Goal: Task Accomplishment & Management: Use online tool/utility

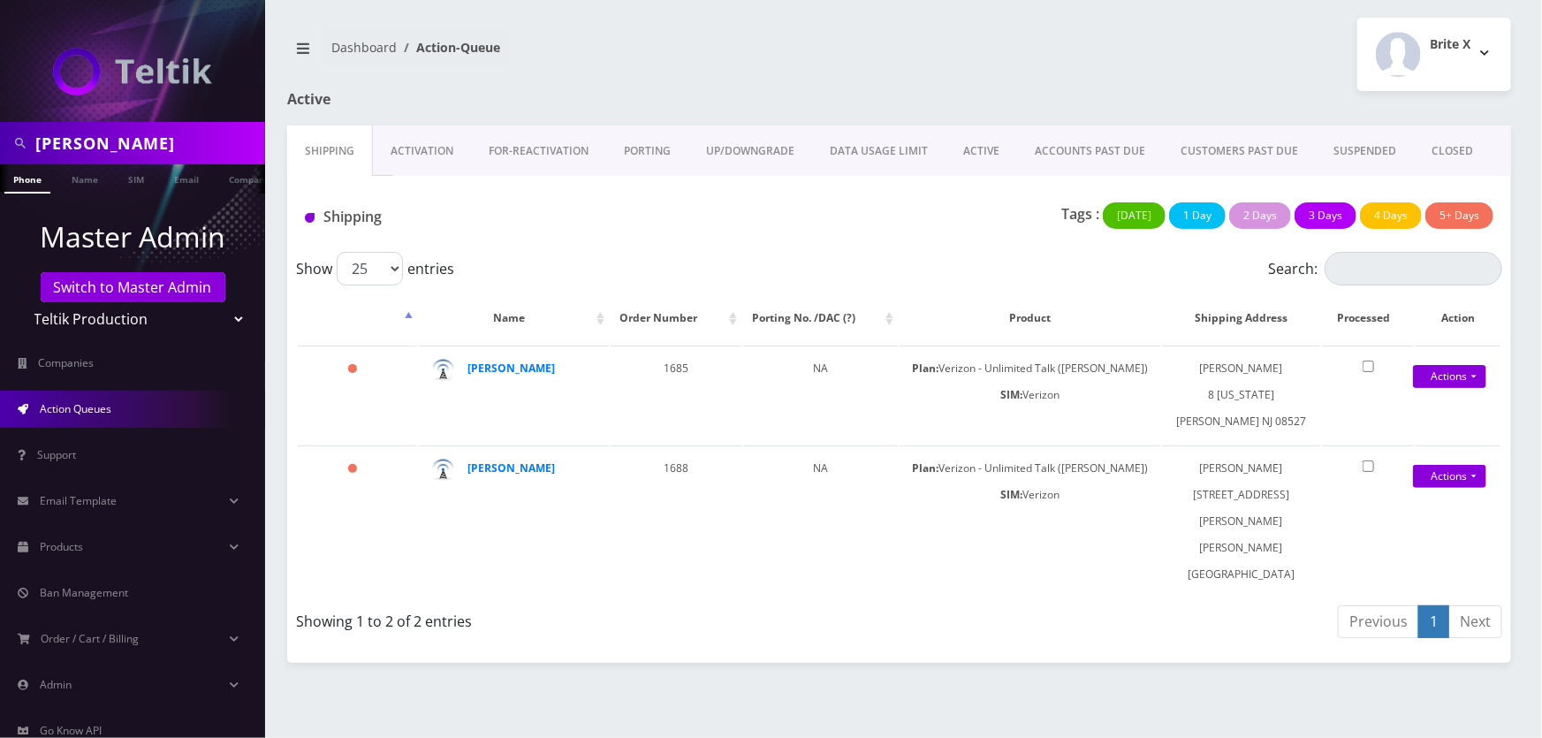
scroll to position [0, 27]
click at [203, 318] on select "Teltik Production My Link Mobile VennMobile Unlimited Advanced LTE [PERSON_NAME…" at bounding box center [132, 319] width 225 height 34
select select "13"
click at [20, 302] on select "Teltik Production My Link Mobile VennMobile Unlimited Advanced LTE Rexing Inc D…" at bounding box center [132, 319] width 225 height 34
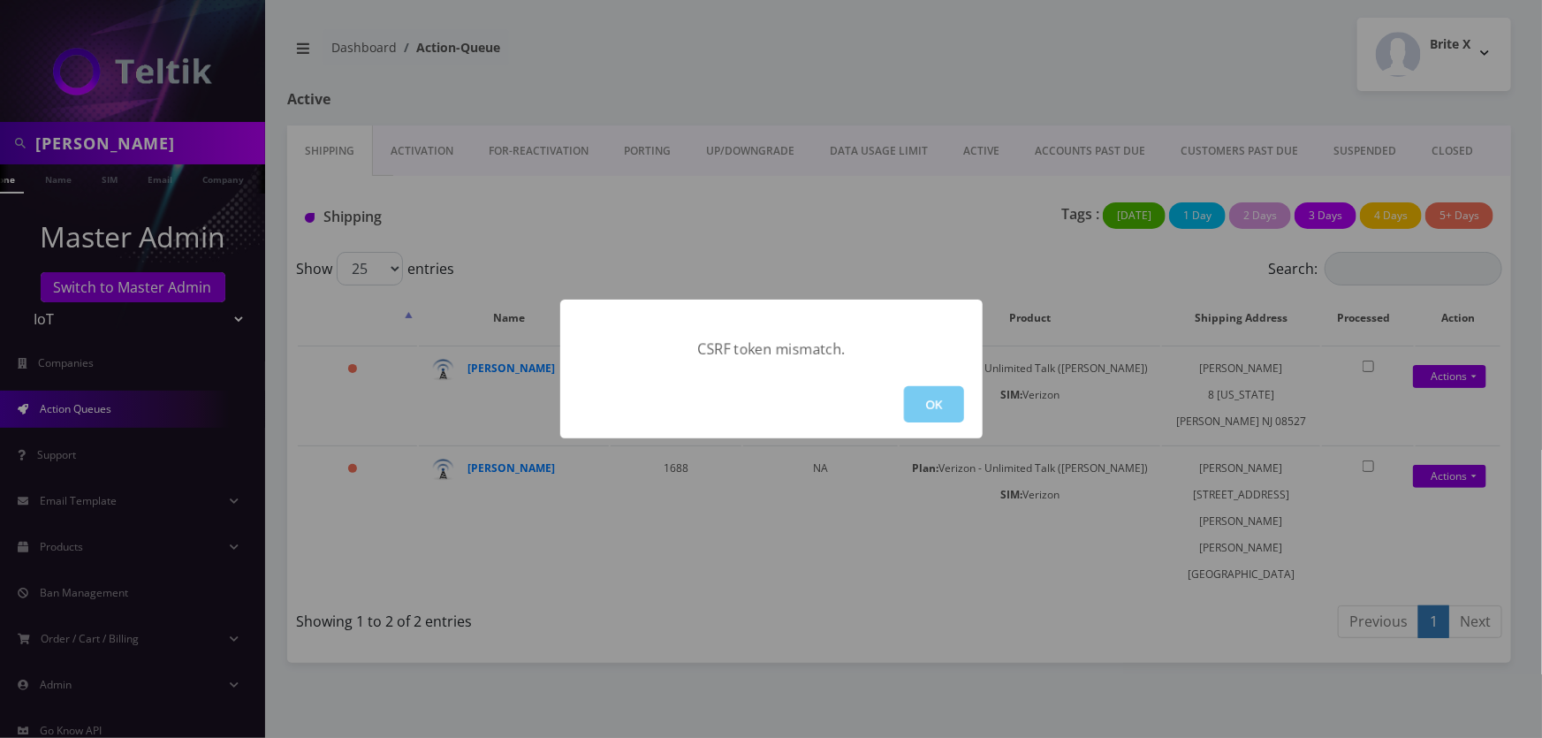
click at [921, 395] on button "OK" at bounding box center [934, 404] width 60 height 36
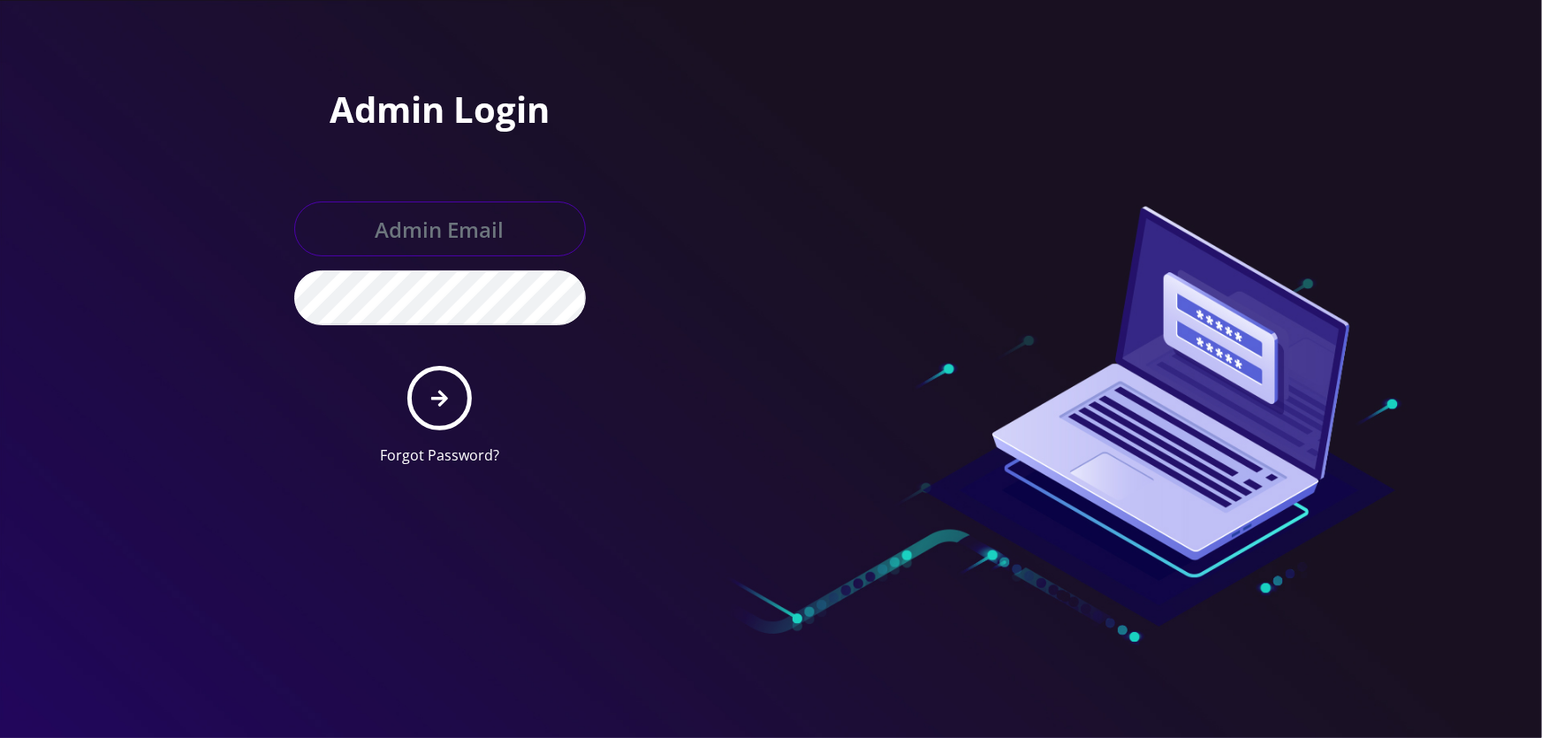
type input "tyriek@teltik.com"
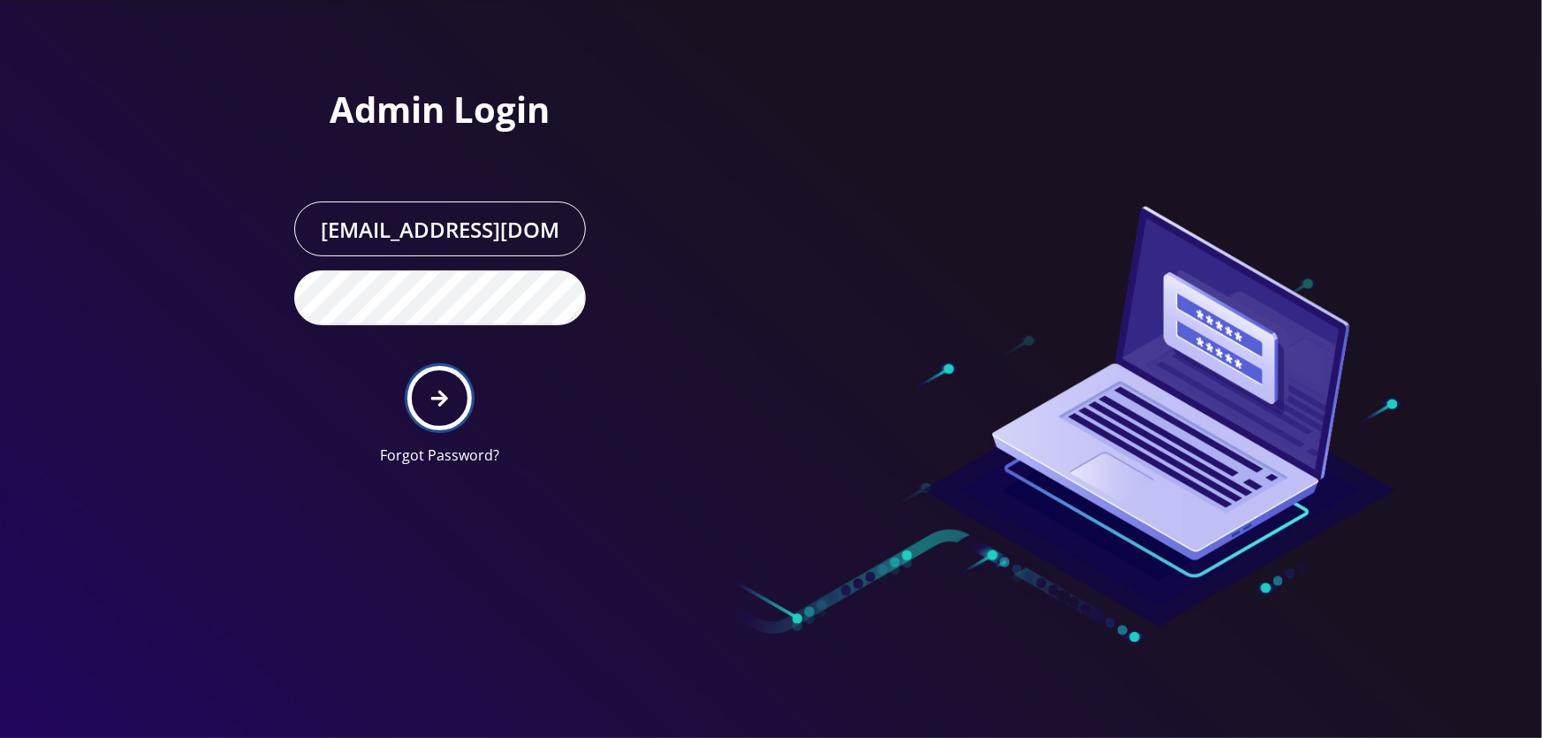
click at [441, 381] on button "submit" at bounding box center [439, 398] width 64 height 64
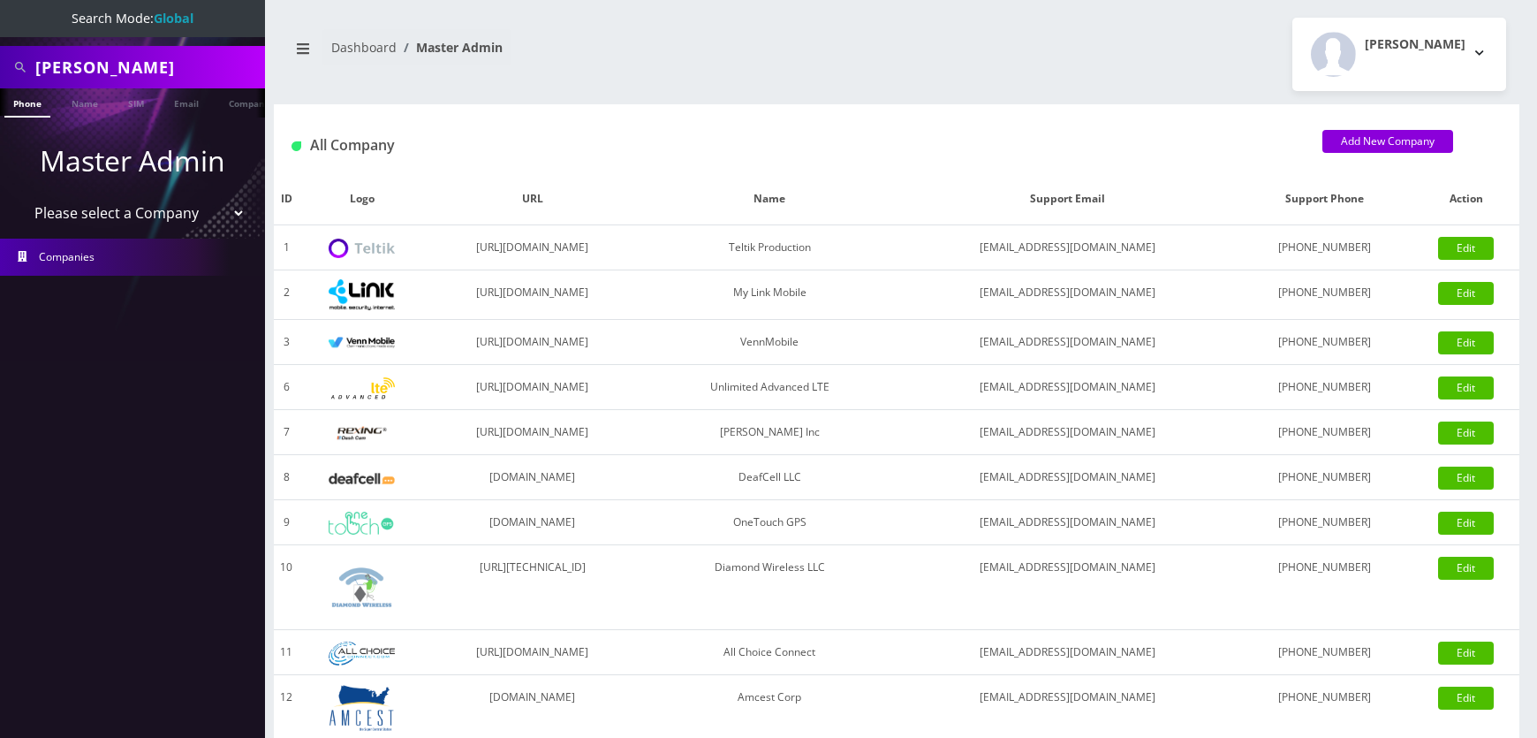
click at [186, 209] on select "Please select a Company Teltik Production My Link Mobile VennMobile Unlimited A…" at bounding box center [132, 213] width 225 height 34
select select "1"
click at [20, 196] on select "Please select a Company Teltik Production My Link Mobile VennMobile Unlimited A…" at bounding box center [132, 213] width 225 height 34
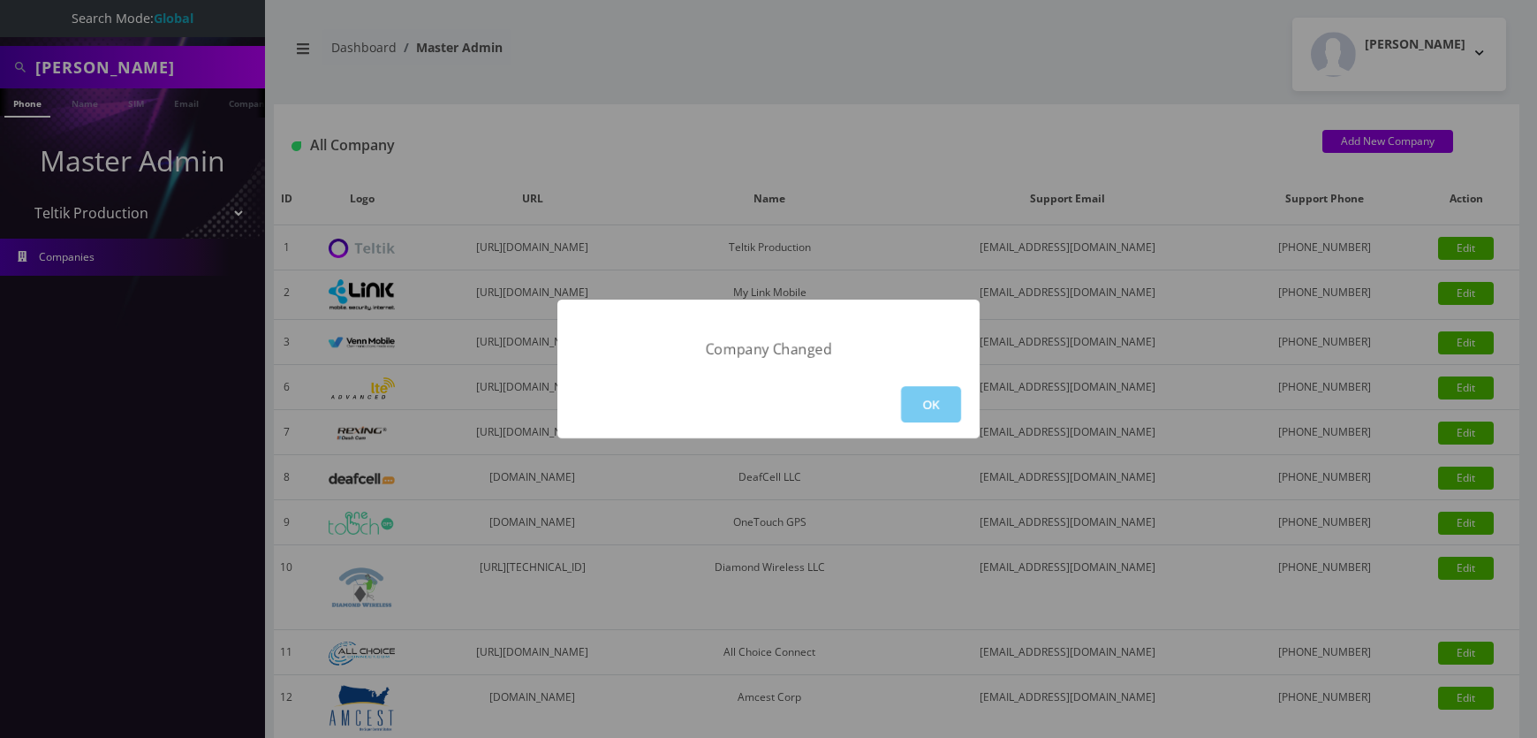
click at [944, 414] on button "OK" at bounding box center [931, 404] width 60 height 36
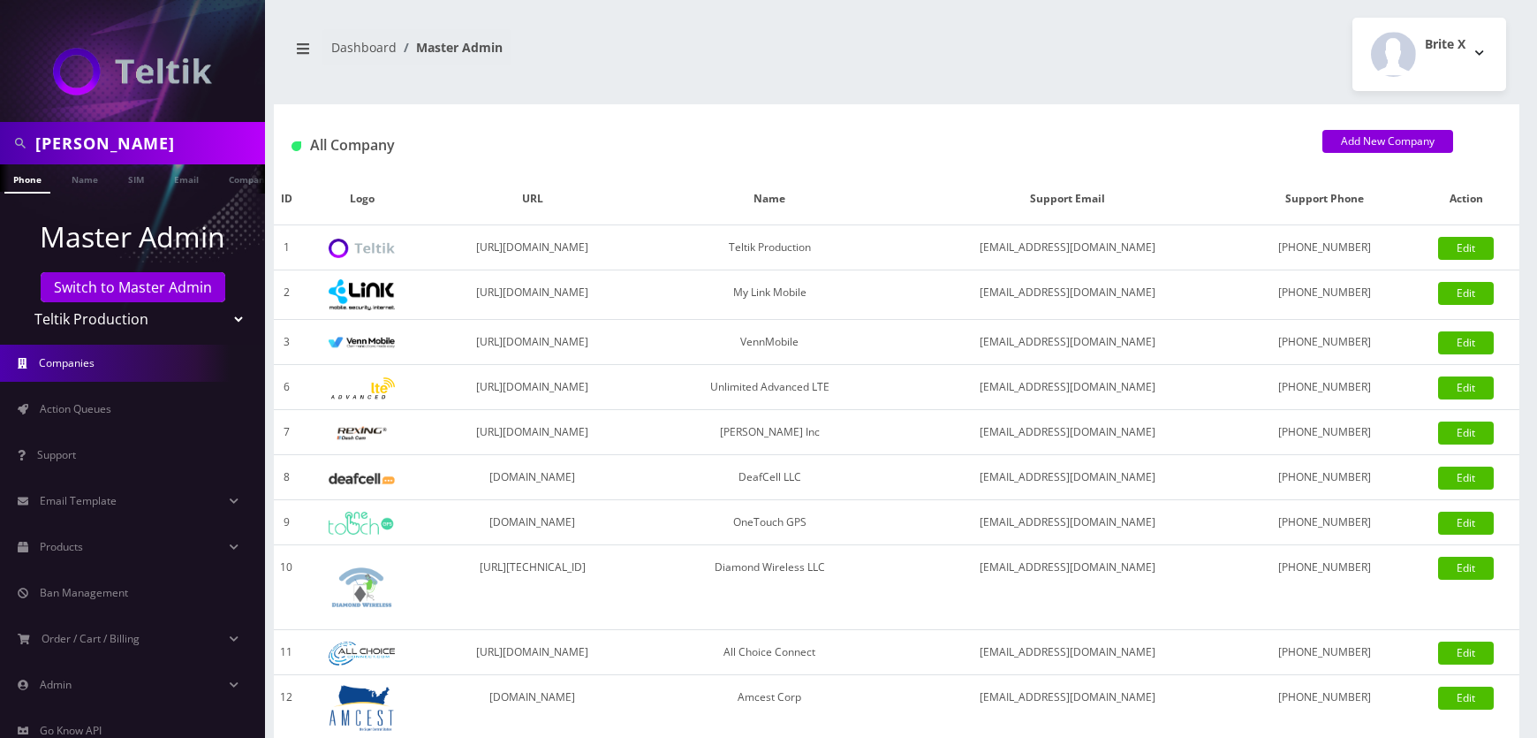
click at [146, 148] on input "[PERSON_NAME]" at bounding box center [147, 143] width 225 height 34
click at [146, 148] on input "Evelyn Moses" at bounding box center [147, 143] width 225 height 34
paste input "[TECHNICAL_ID]"
type input "[TECHNICAL_ID]"
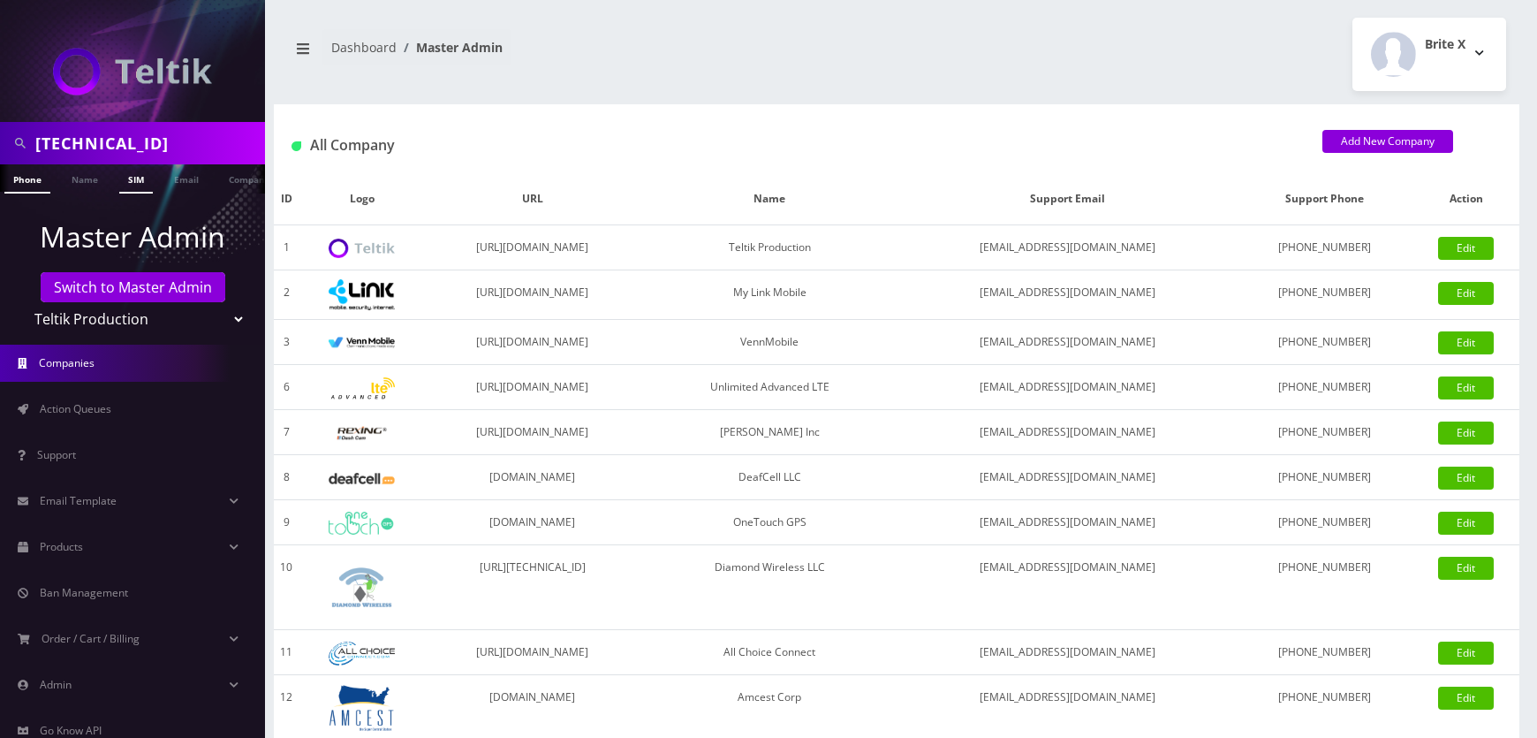
click at [133, 184] on link "SIM" at bounding box center [136, 178] width 34 height 29
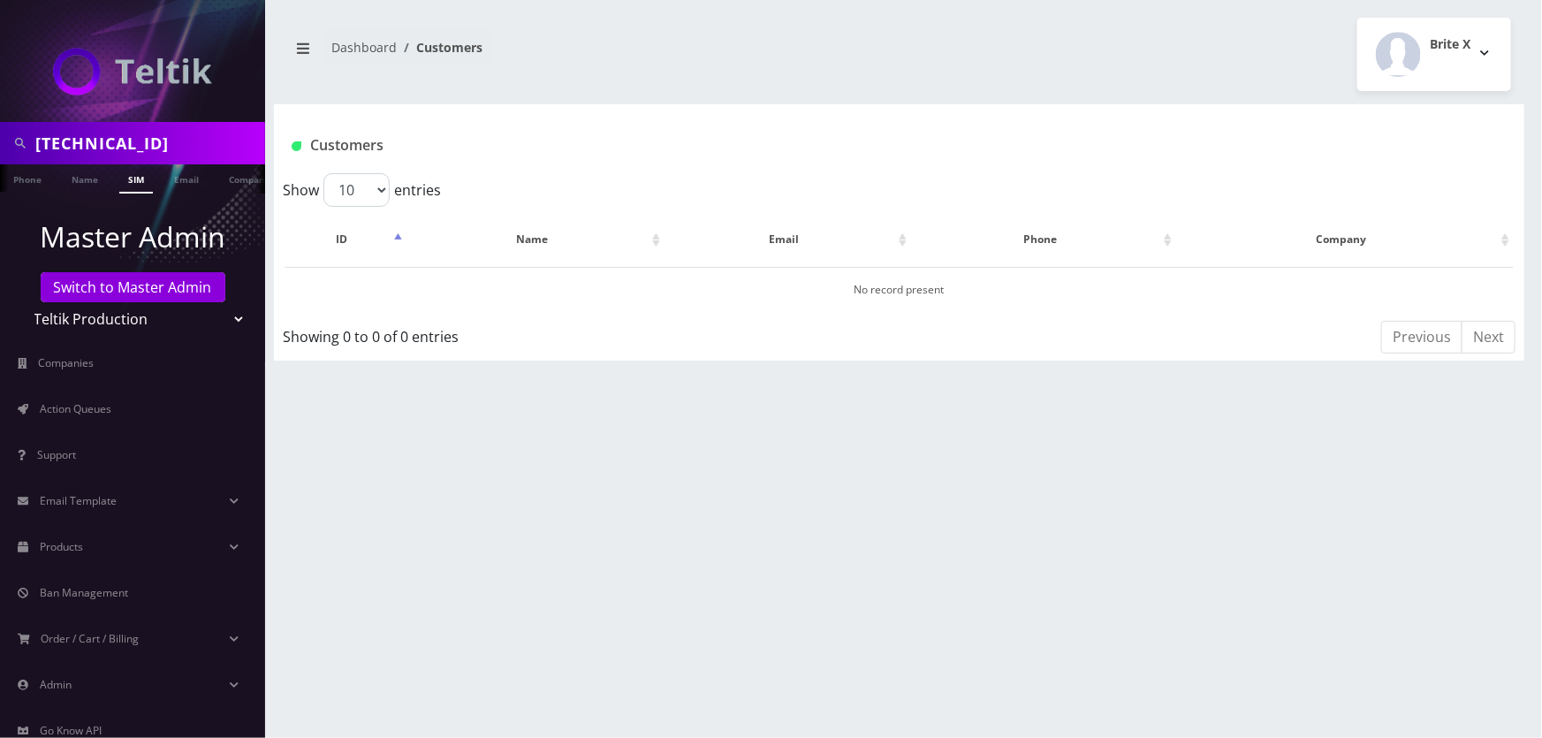
click at [198, 160] on div "[TECHNICAL_ID]" at bounding box center [132, 143] width 265 height 42
click at [193, 322] on select "Teltik Production My Link Mobile VennMobile Unlimited Advanced LTE [PERSON_NAME…" at bounding box center [132, 319] width 225 height 34
select select "13"
click at [20, 302] on select "Teltik Production My Link Mobile VennMobile Unlimited Advanced LTE [PERSON_NAME…" at bounding box center [132, 319] width 225 height 34
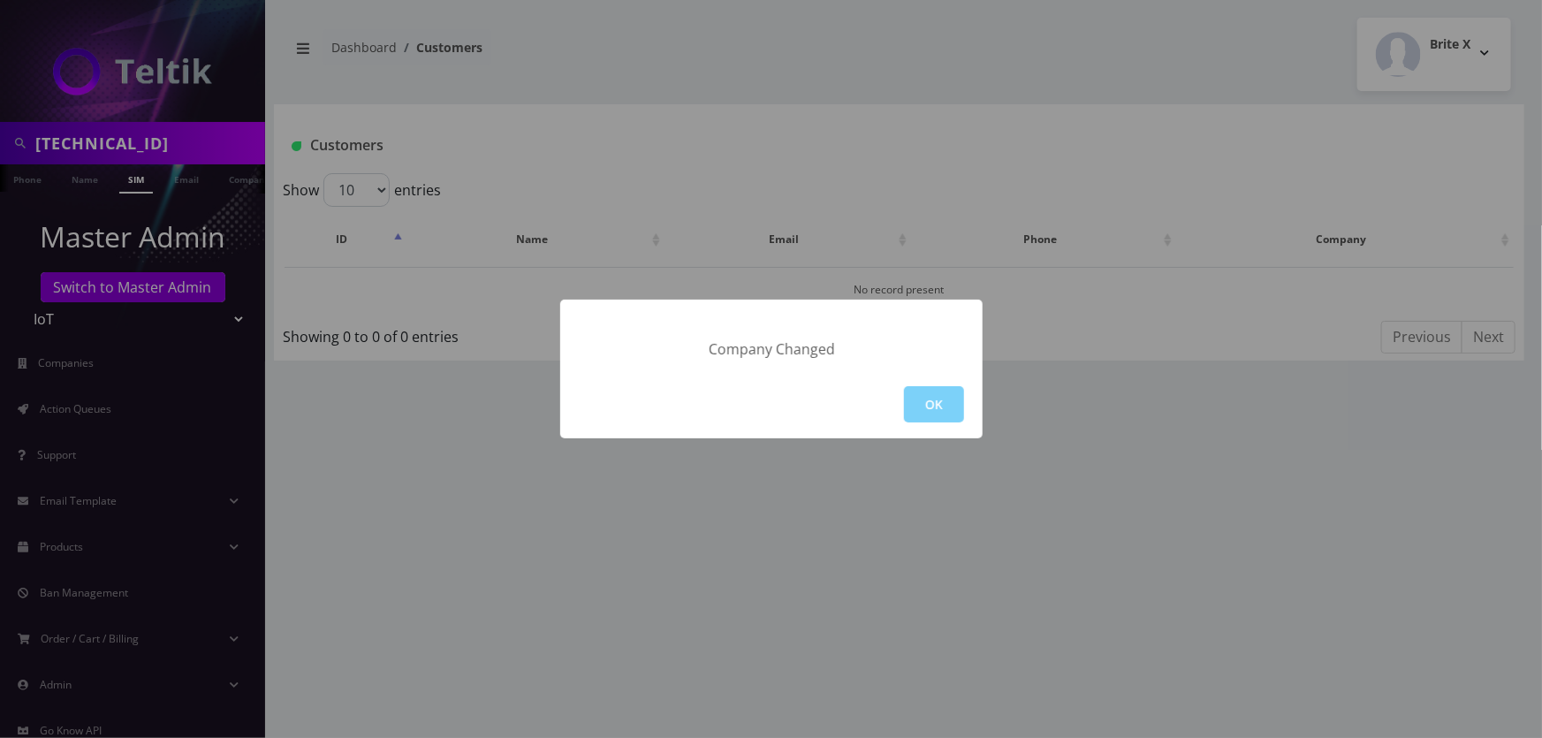
click at [965, 395] on div "OK" at bounding box center [771, 404] width 422 height 68
click at [952, 391] on button "OK" at bounding box center [934, 404] width 60 height 36
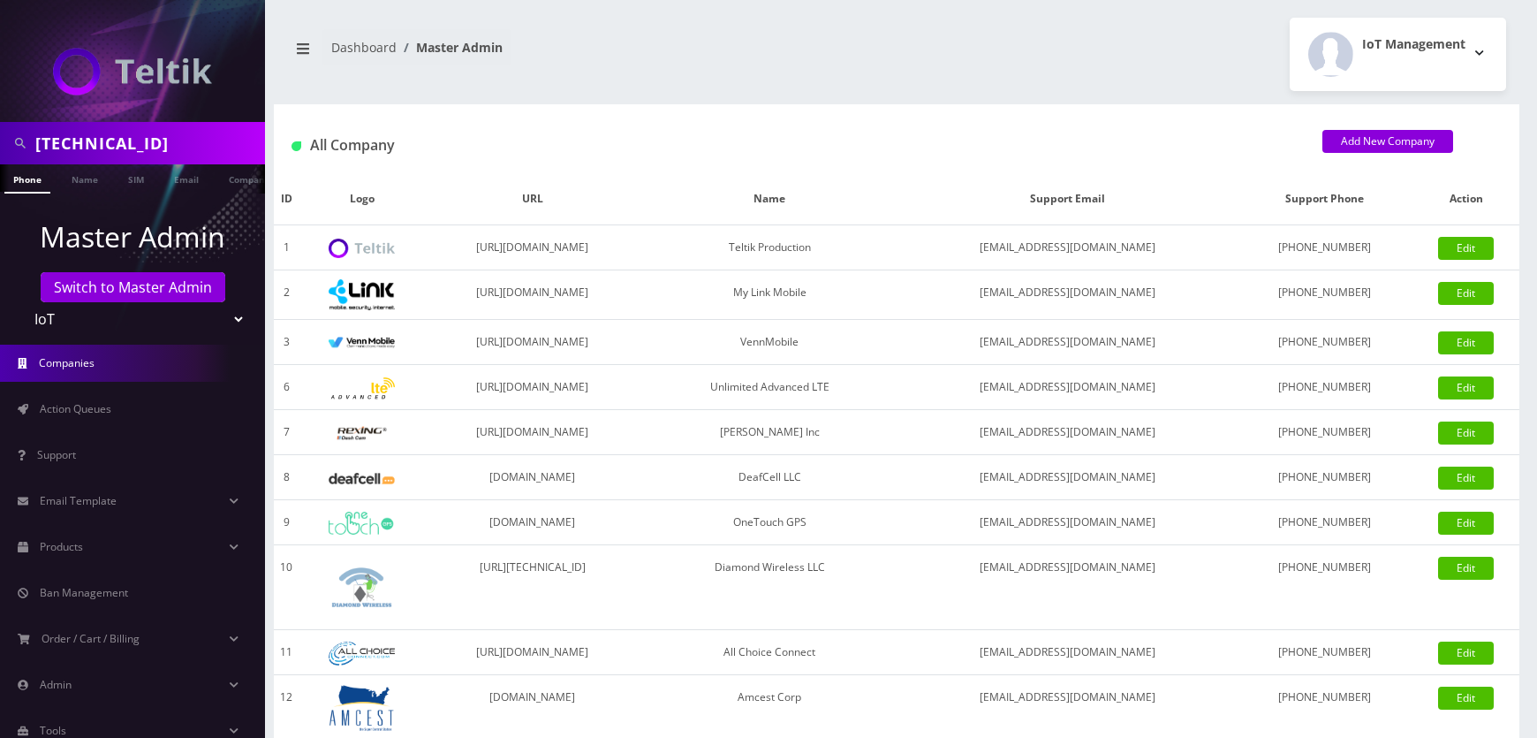
scroll to position [0, 9]
click at [123, 188] on link "SIM" at bounding box center [127, 178] width 34 height 29
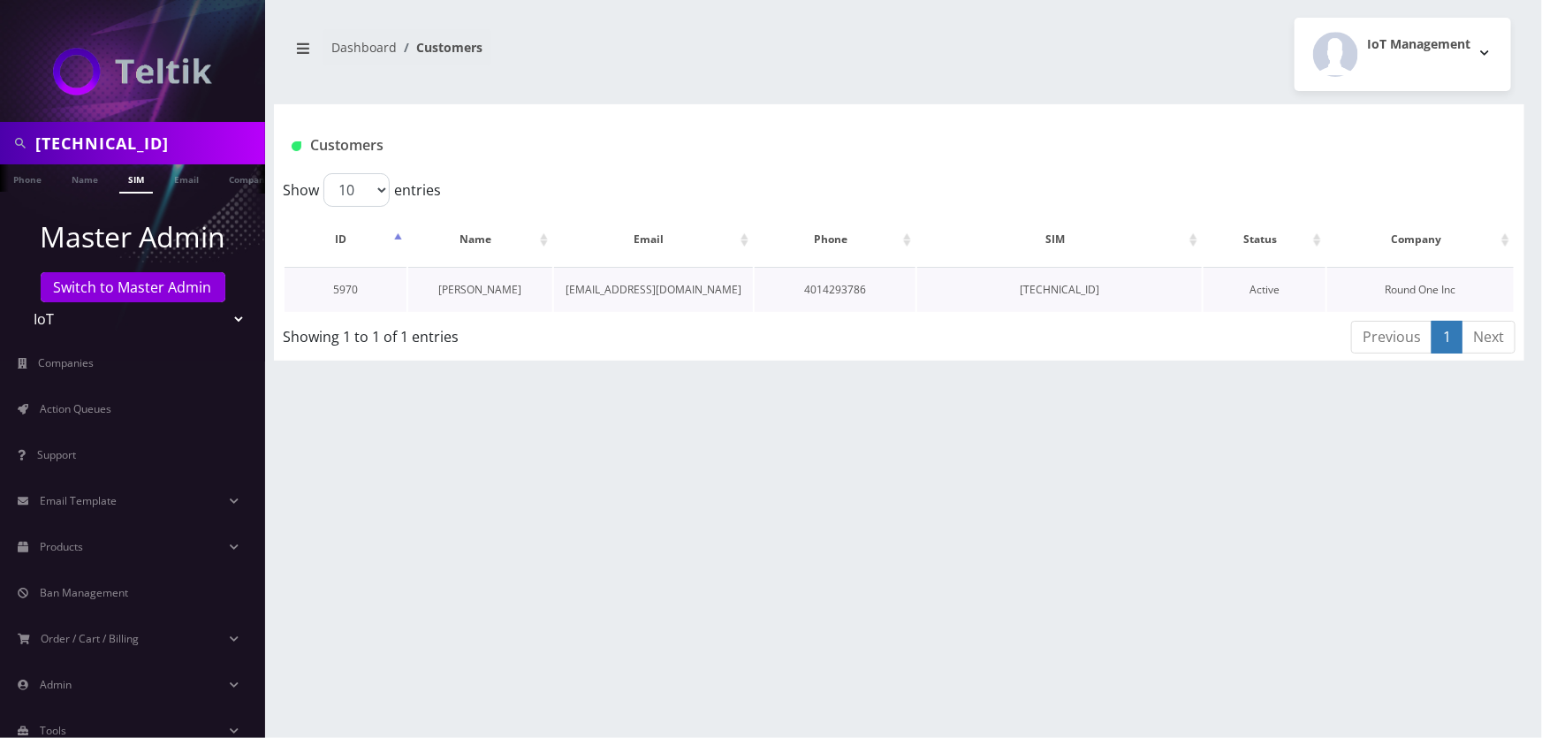
click at [462, 283] on link "Rob Haber" at bounding box center [479, 289] width 83 height 15
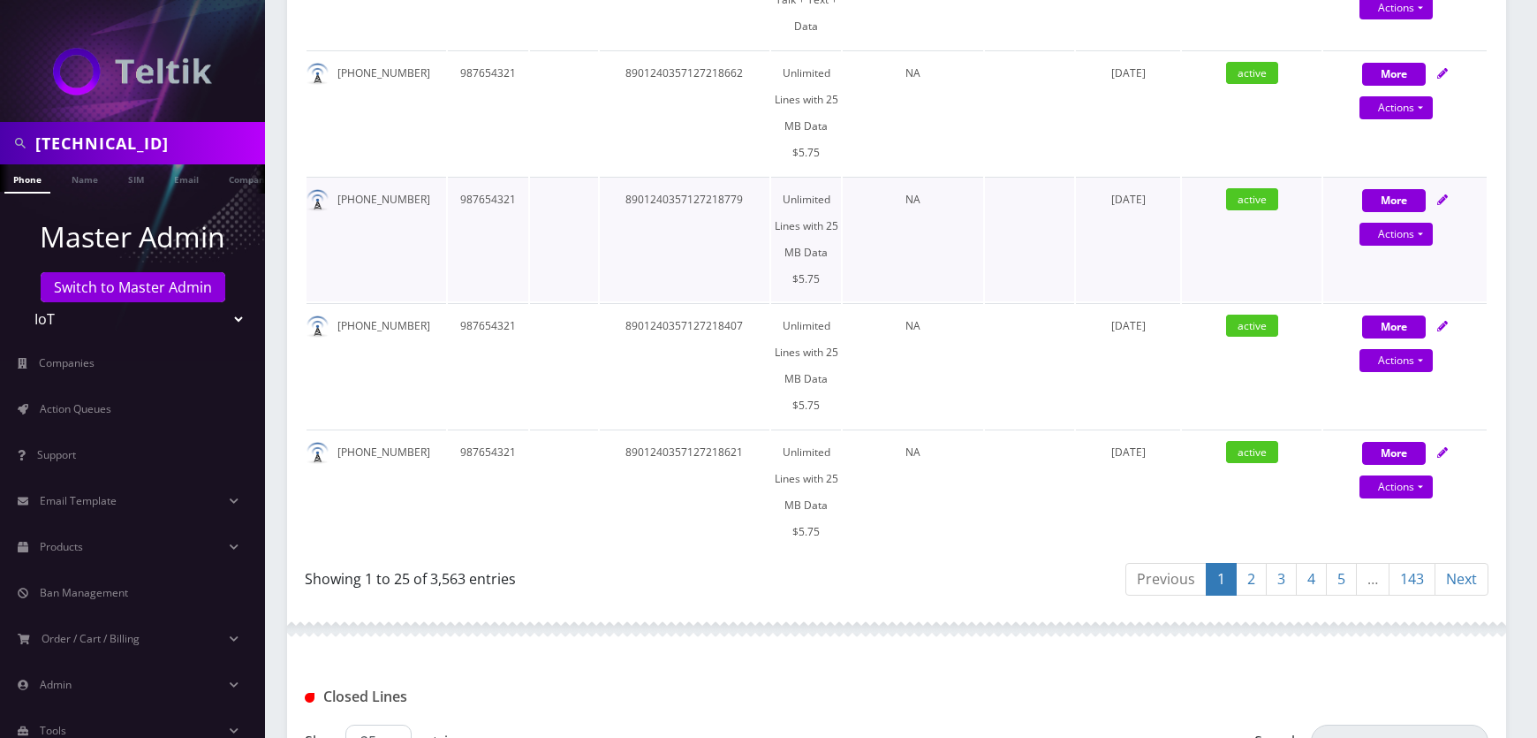
scroll to position [3132, 0]
click at [1263, 571] on link "2" at bounding box center [1251, 578] width 31 height 33
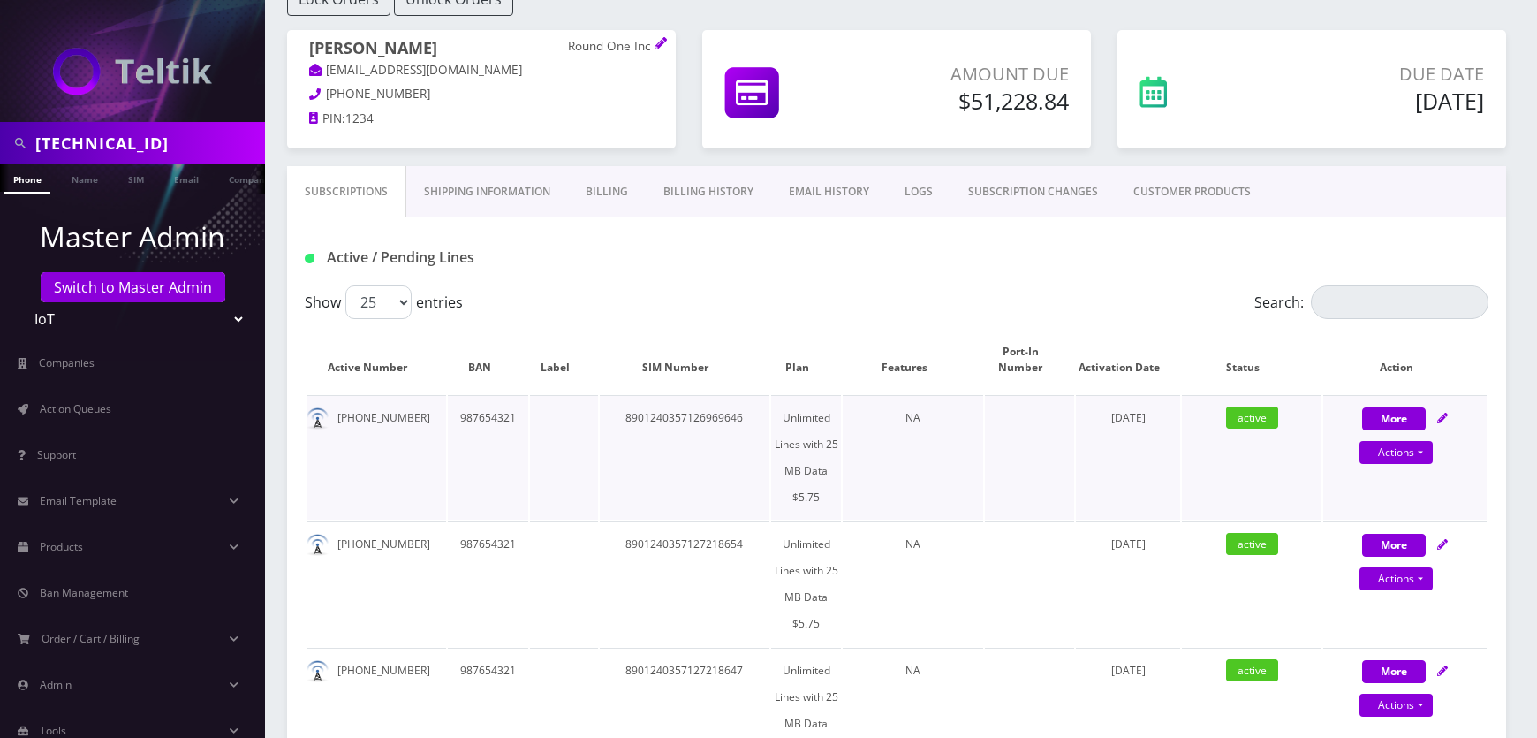
scroll to position [0, 0]
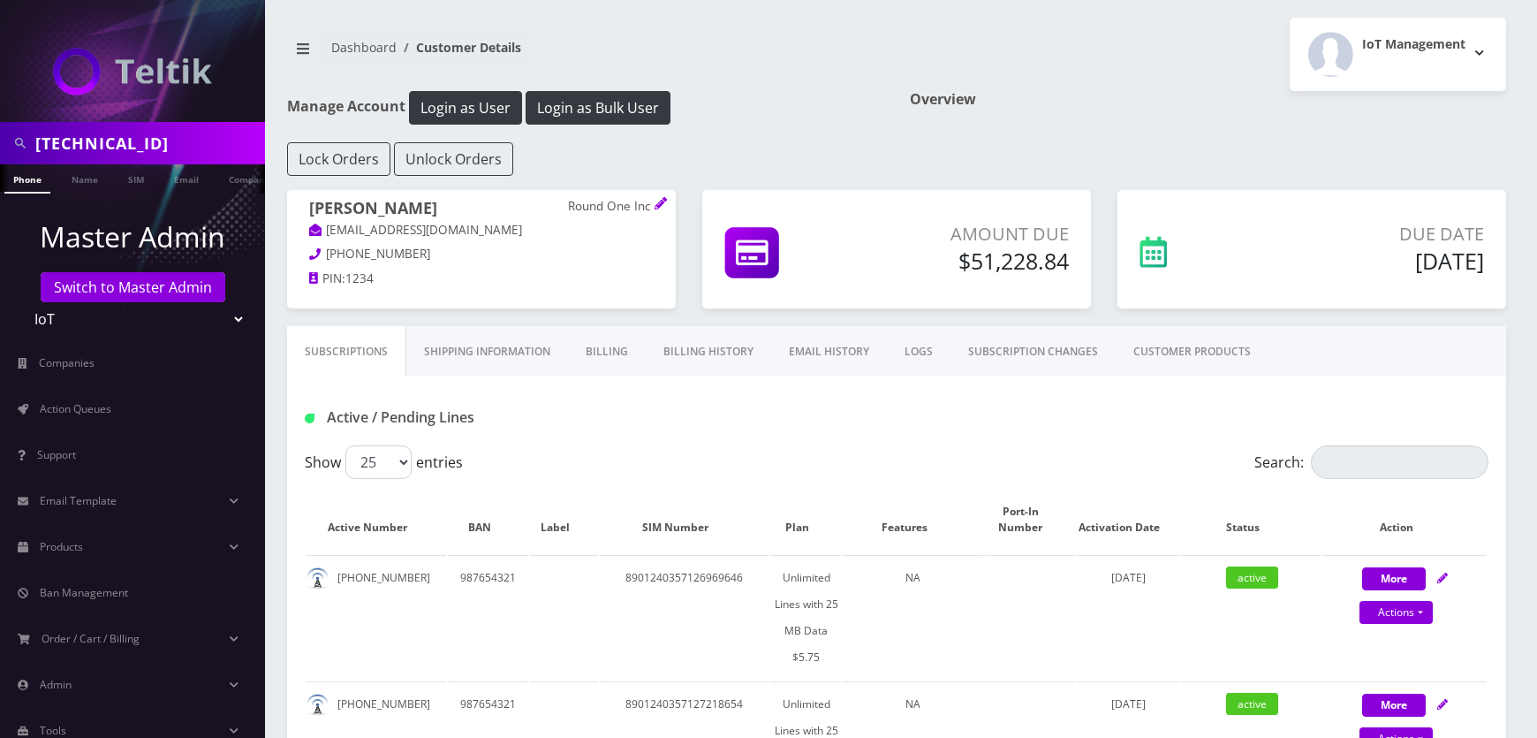
click at [714, 344] on link "Billing History" at bounding box center [708, 351] width 125 height 51
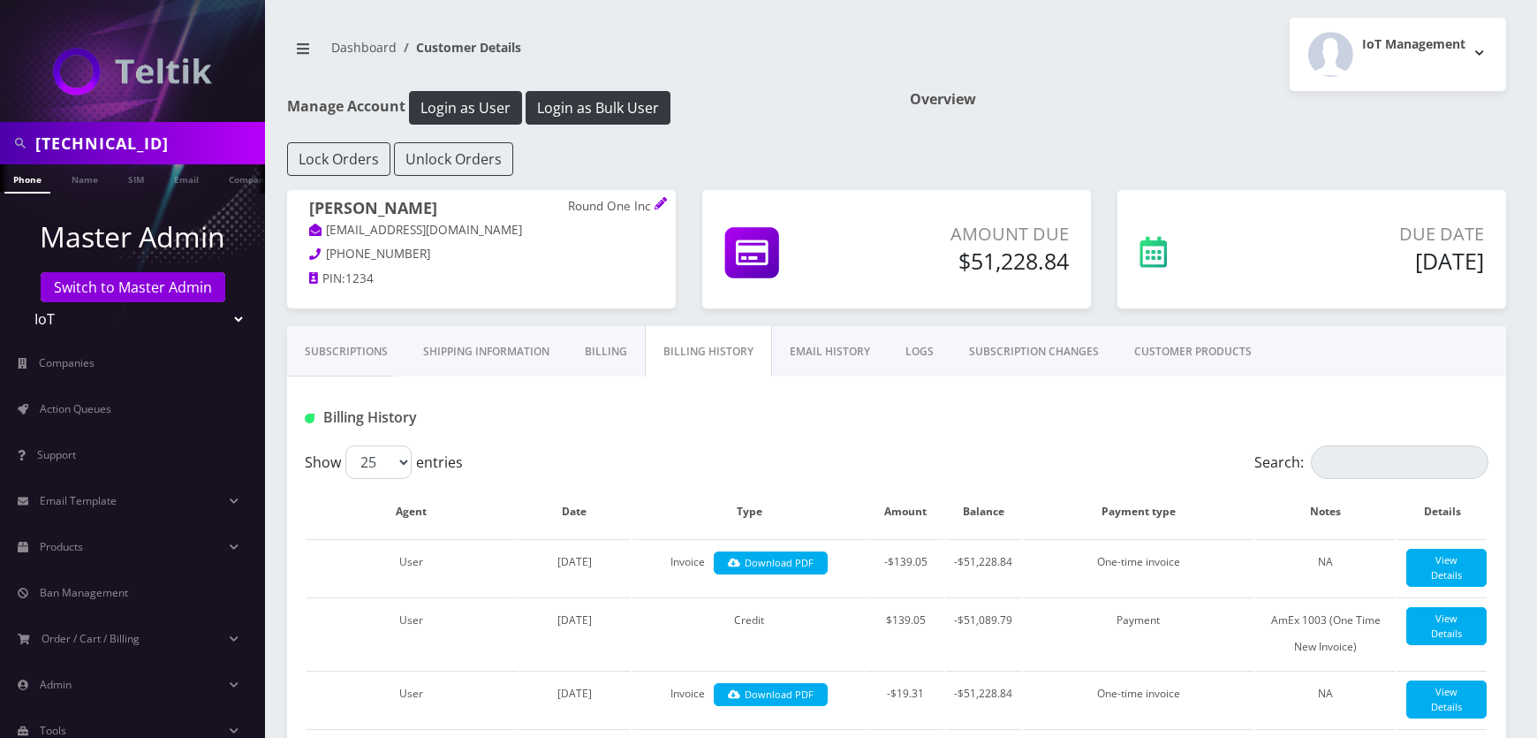
click at [627, 353] on link "Billing" at bounding box center [606, 351] width 78 height 51
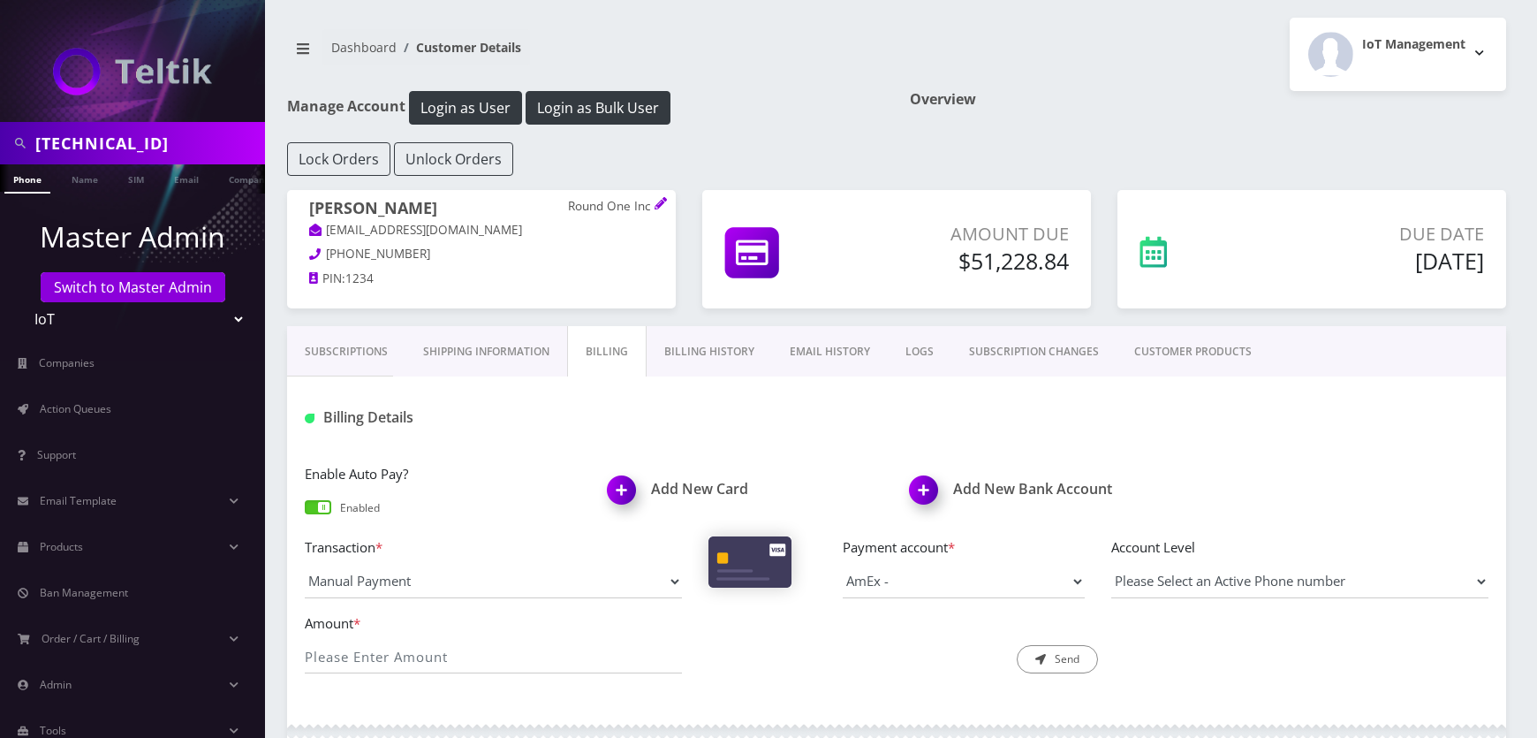
click at [718, 353] on link "Billing History" at bounding box center [709, 351] width 125 height 51
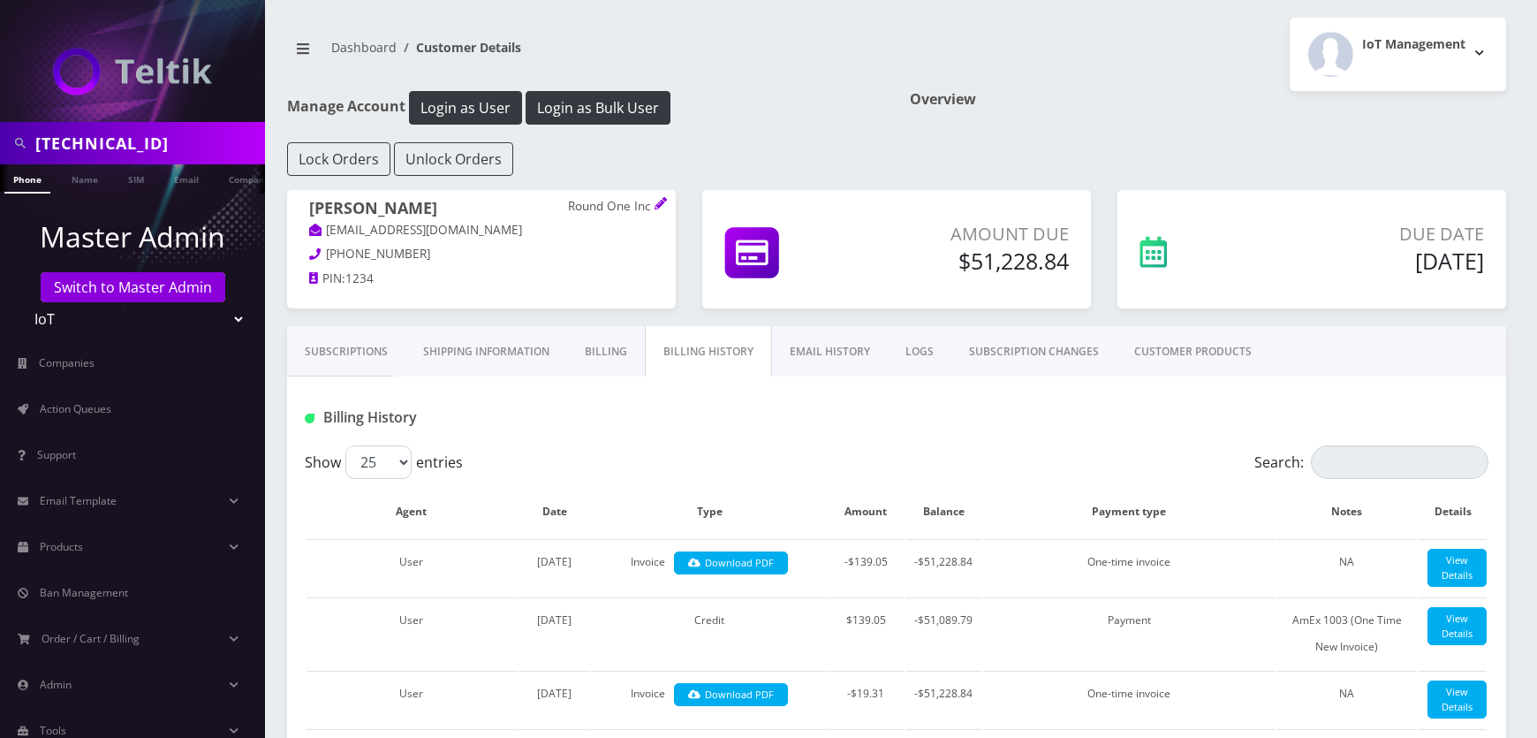
scroll to position [0, 9]
click at [93, 322] on select "Teltik Production My Link Mobile VennMobile Unlimited Advanced LTE Rexing Inc D…" at bounding box center [132, 319] width 225 height 34
select select "1"
click at [20, 302] on select "Teltik Production My Link Mobile VennMobile Unlimited Advanced LTE Rexing Inc D…" at bounding box center [132, 319] width 225 height 34
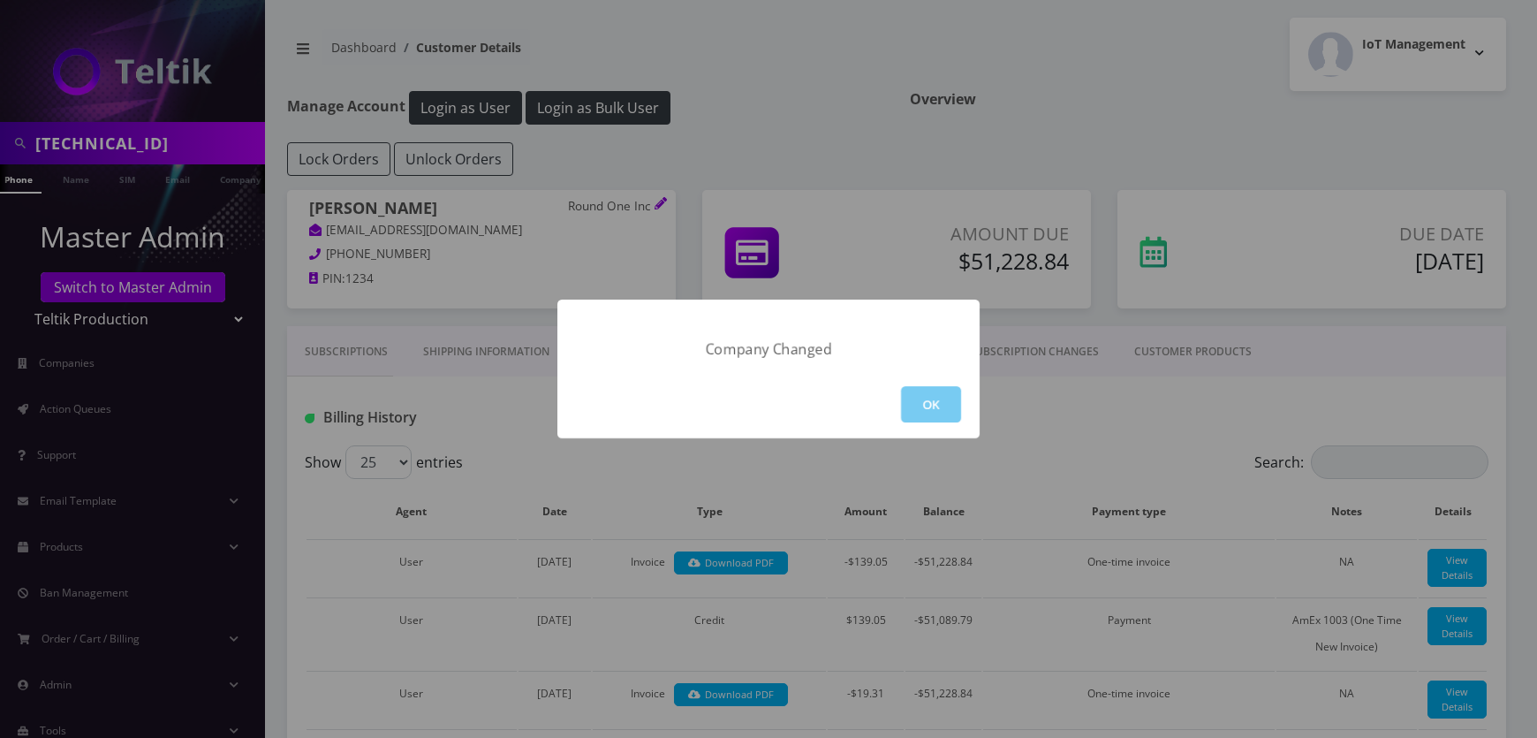
click at [940, 401] on button "OK" at bounding box center [931, 404] width 60 height 36
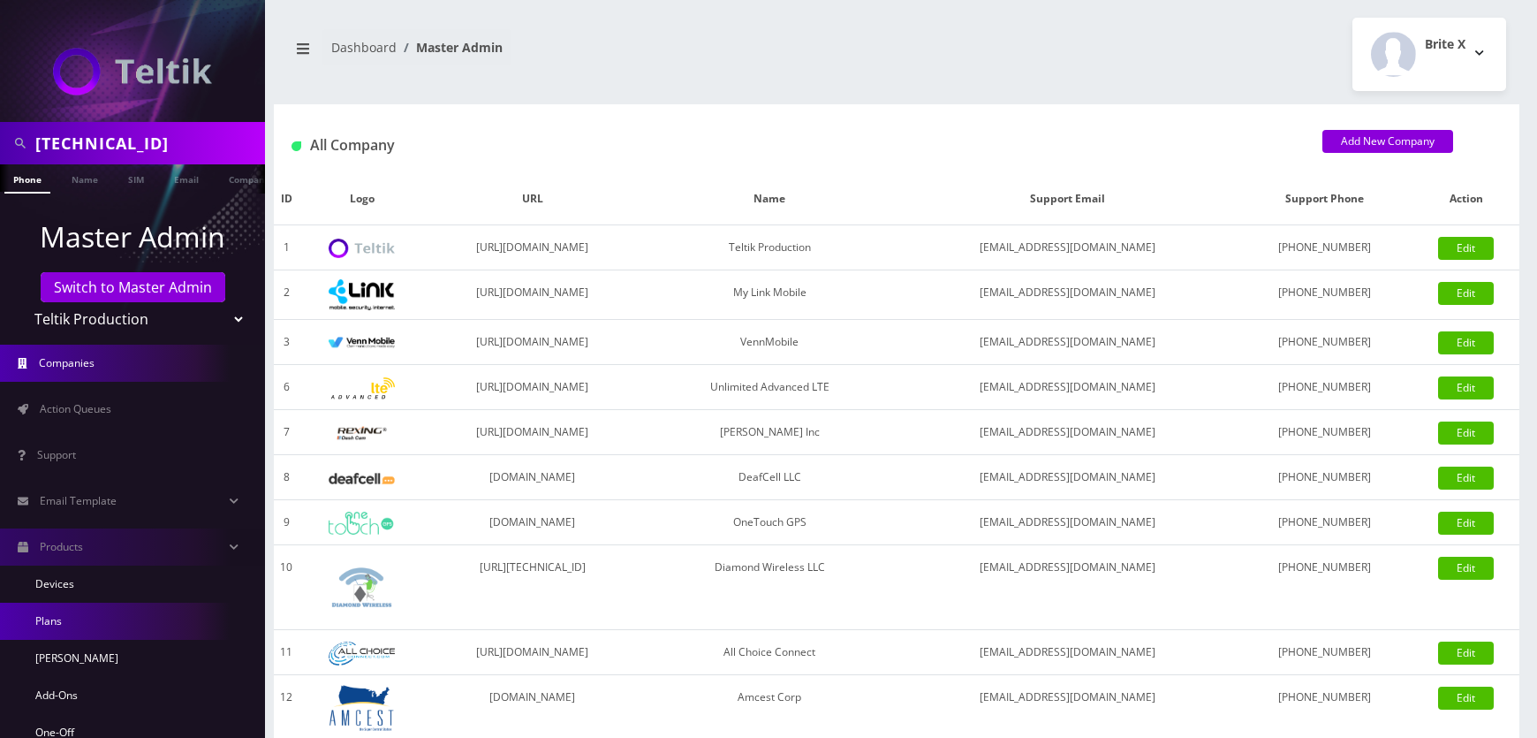
click at [76, 618] on link "Plans" at bounding box center [132, 621] width 265 height 37
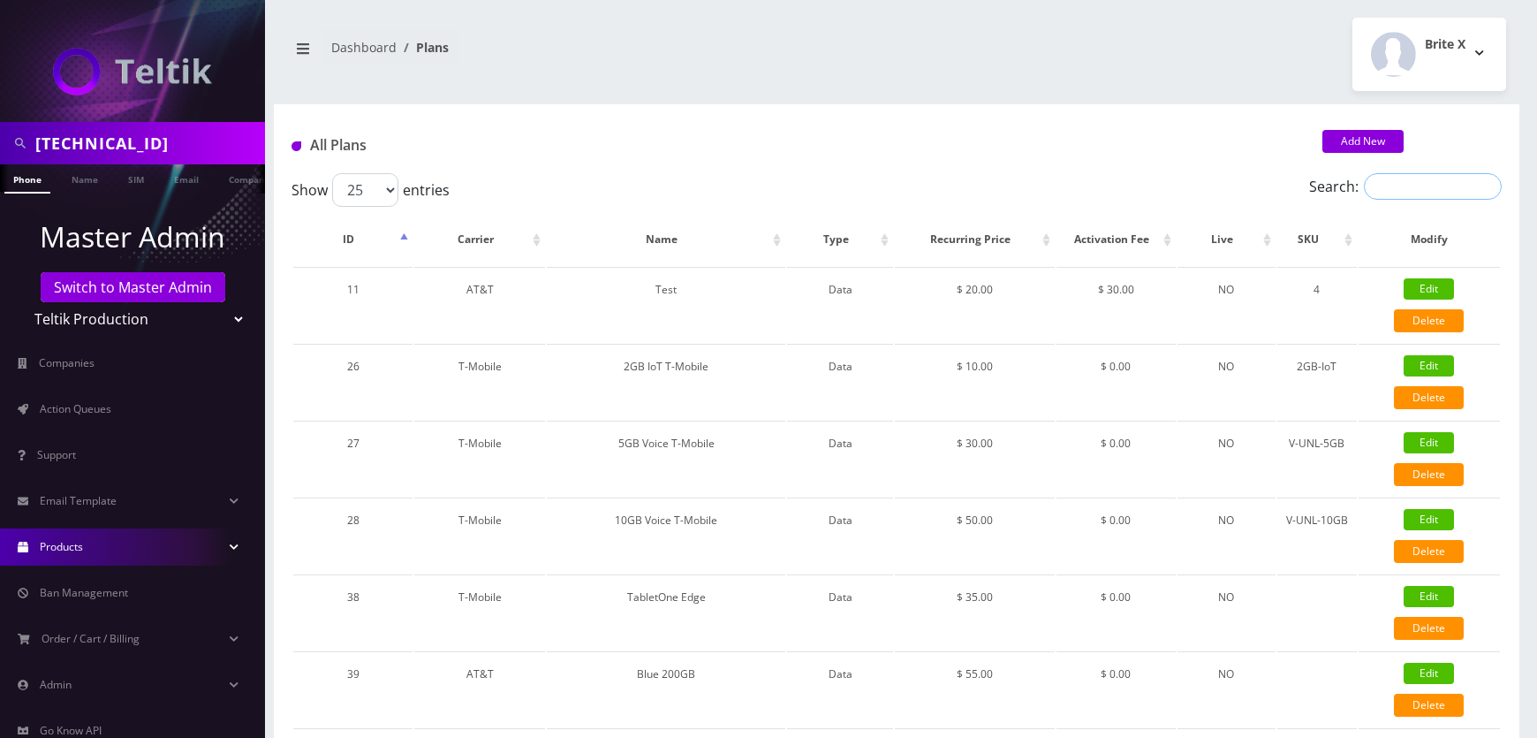
click at [1387, 186] on input "Search:" at bounding box center [1433, 186] width 138 height 27
paste input "Verizon - Unlimited Talk and Text ([PERSON_NAME])"
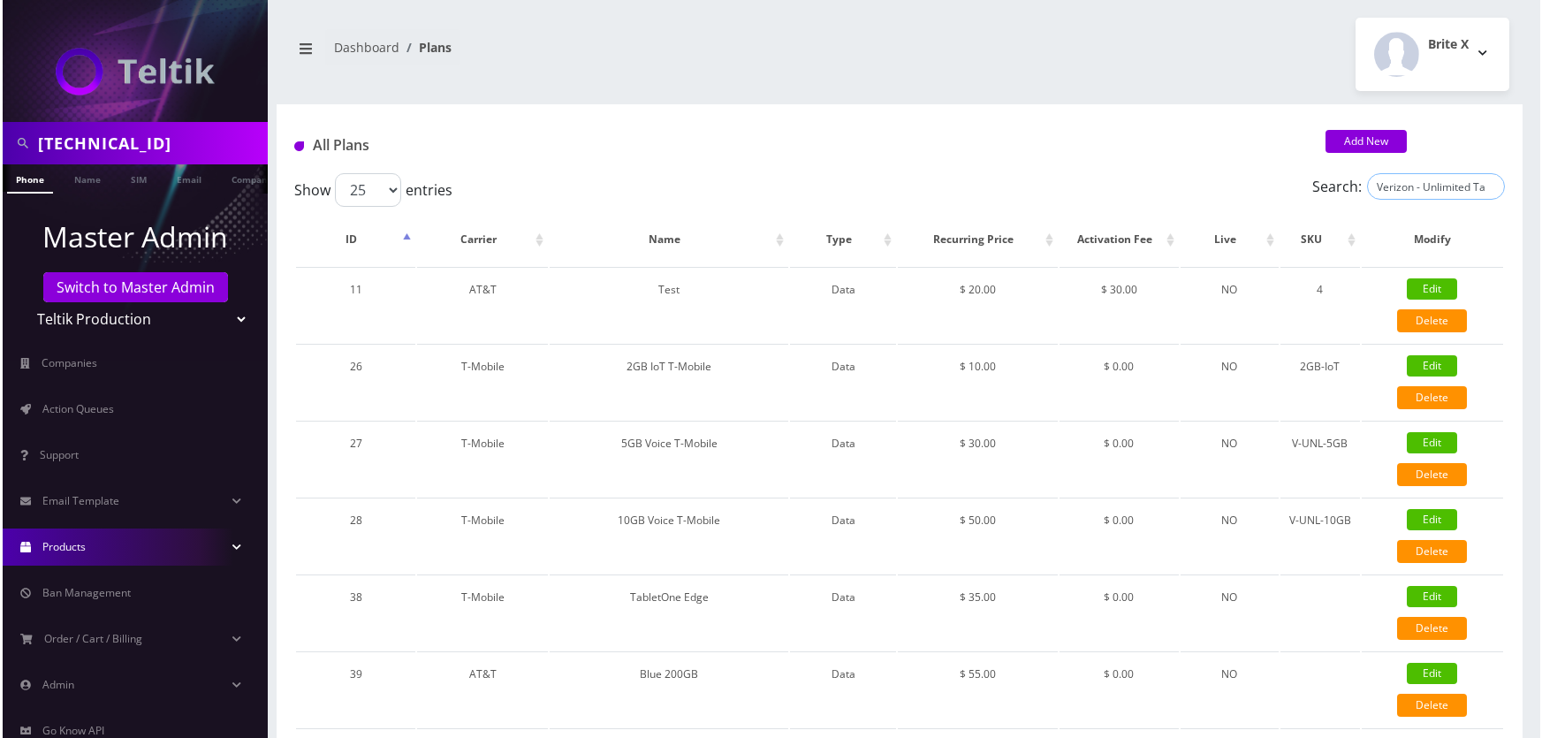
scroll to position [0, 113]
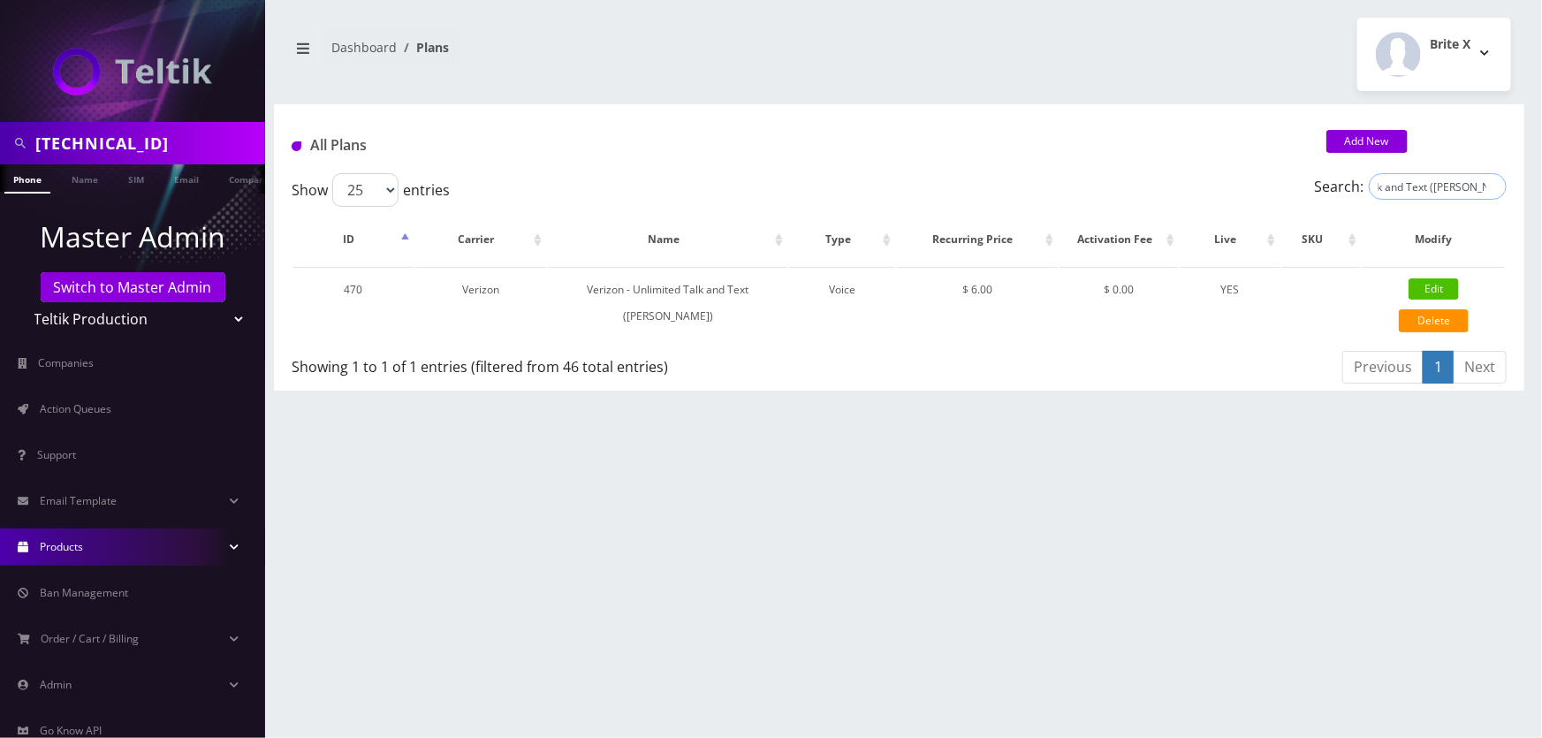
type input "Verizon - Unlimited Talk and Text ([PERSON_NAME])"
click at [1491, 186] on input "Verizon - Unlimited Talk and Text ([PERSON_NAME])" at bounding box center [1438, 186] width 138 height 27
click at [1450, 190] on input "Search:" at bounding box center [1438, 186] width 138 height 27
paste input "Verizon - Unlimited Talk ([PERSON_NAME])"
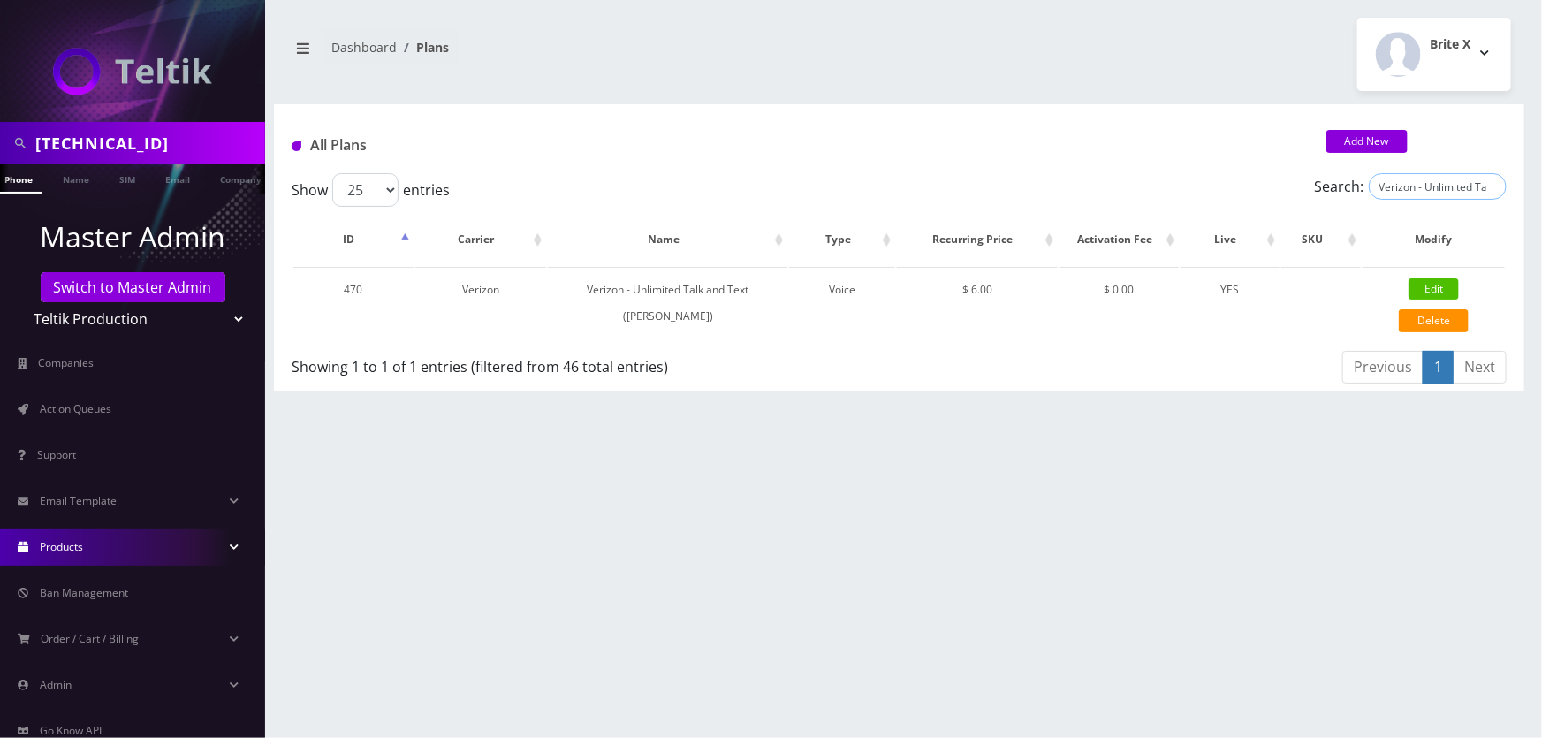
scroll to position [0, 68]
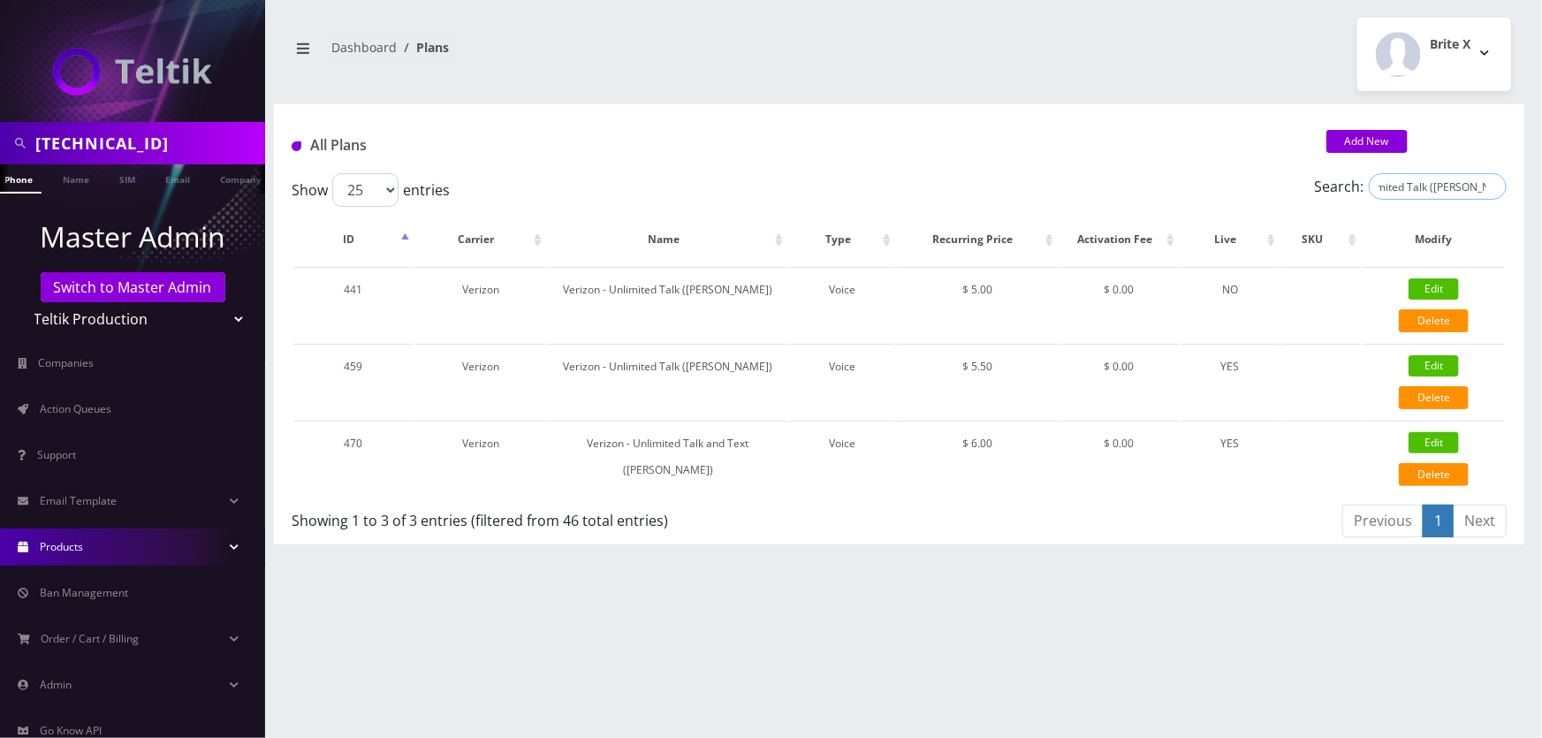
type input "Verizon - Unlimited Talk ([PERSON_NAME])"
